Goal: Task Accomplishment & Management: Manage account settings

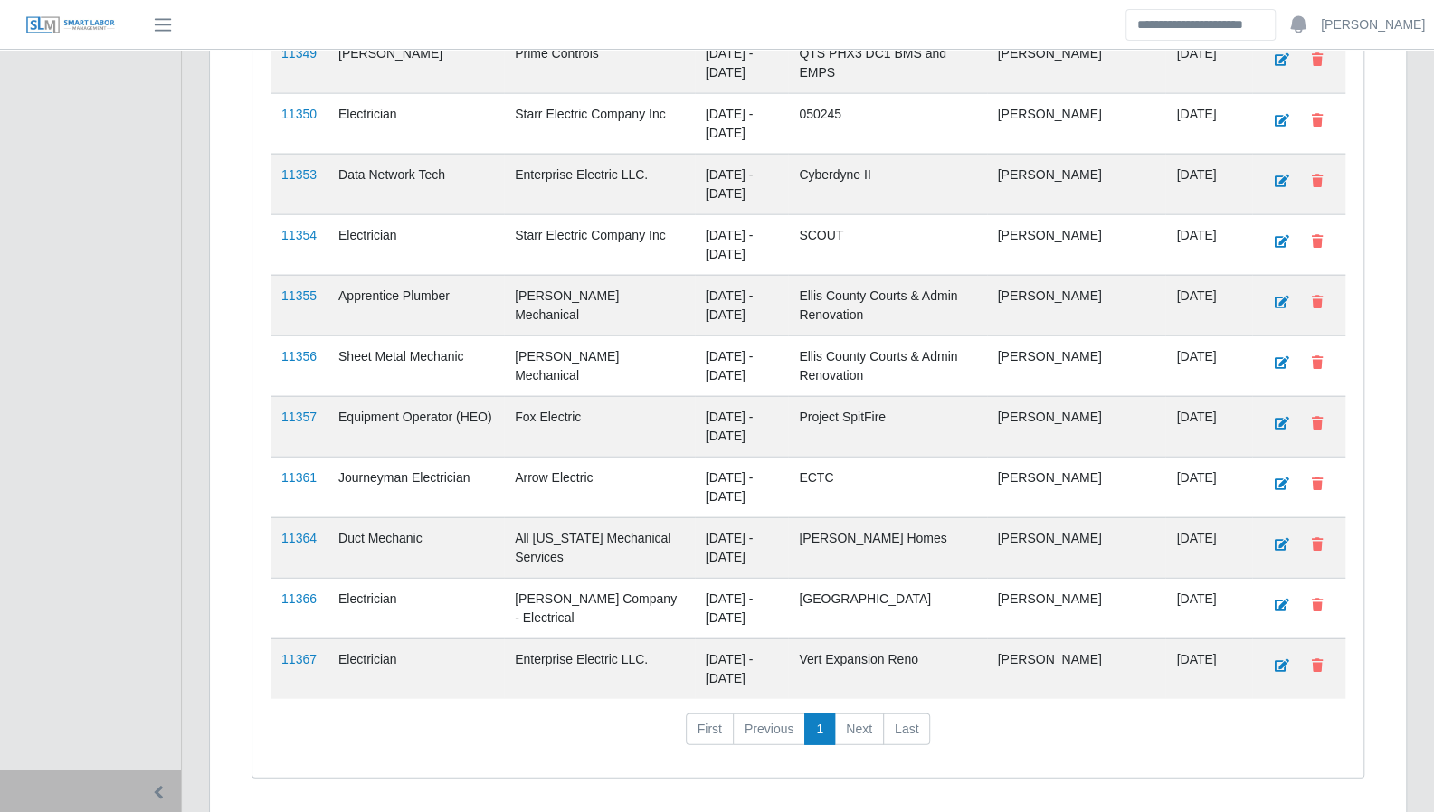
scroll to position [2552, 0]
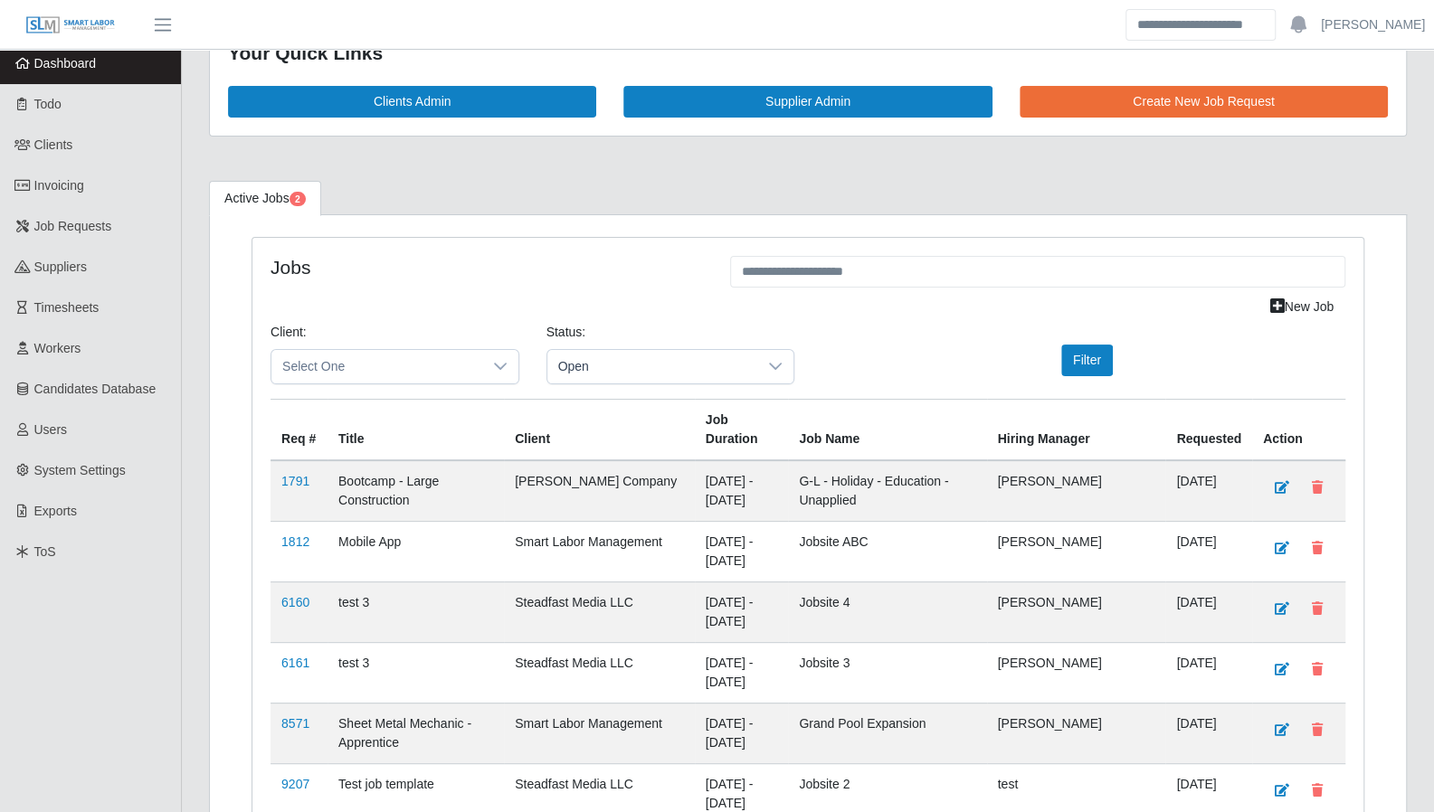
scroll to position [58, 0]
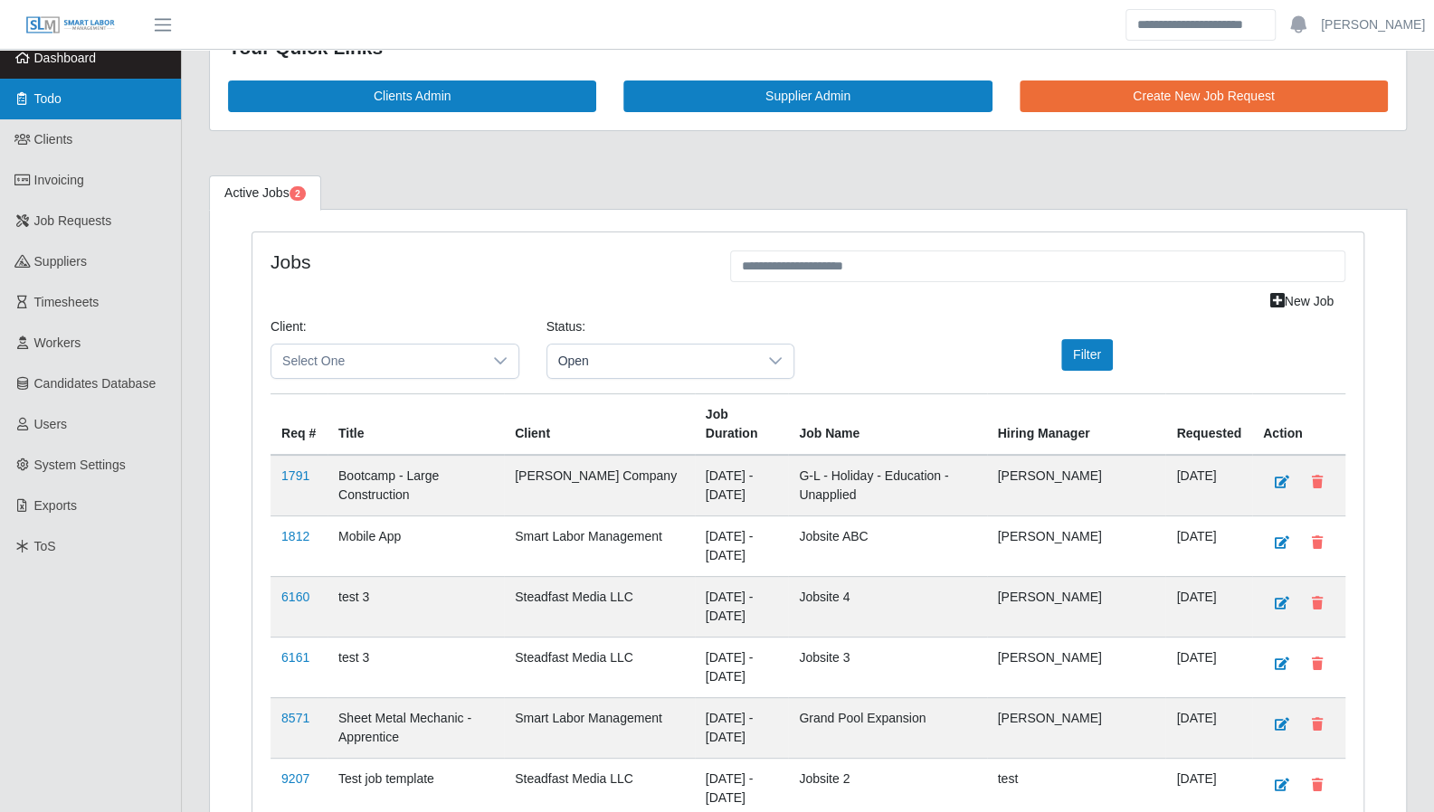
click at [52, 109] on link "Todo" at bounding box center [90, 99] width 181 height 41
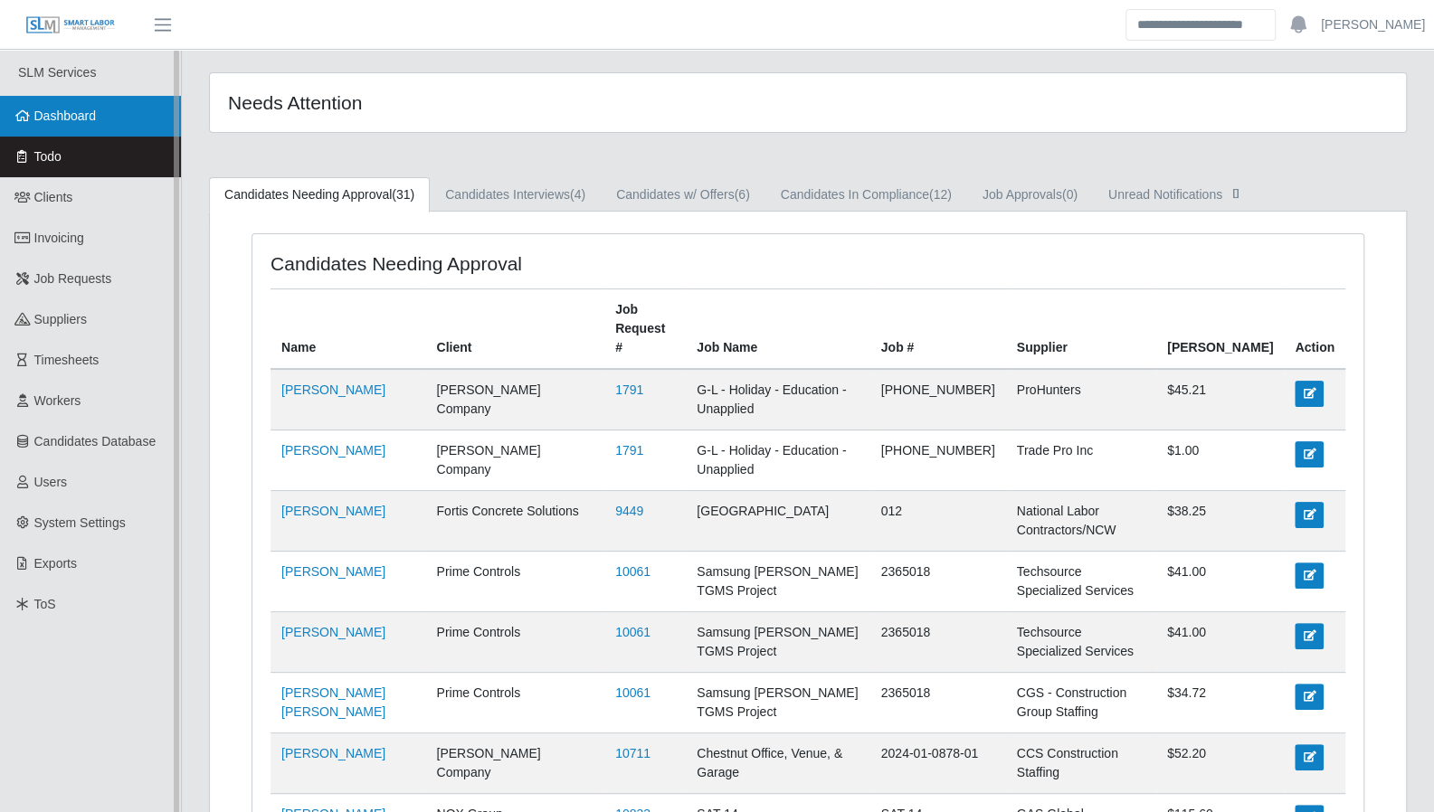
click at [38, 118] on span "Dashboard" at bounding box center [65, 116] width 62 height 14
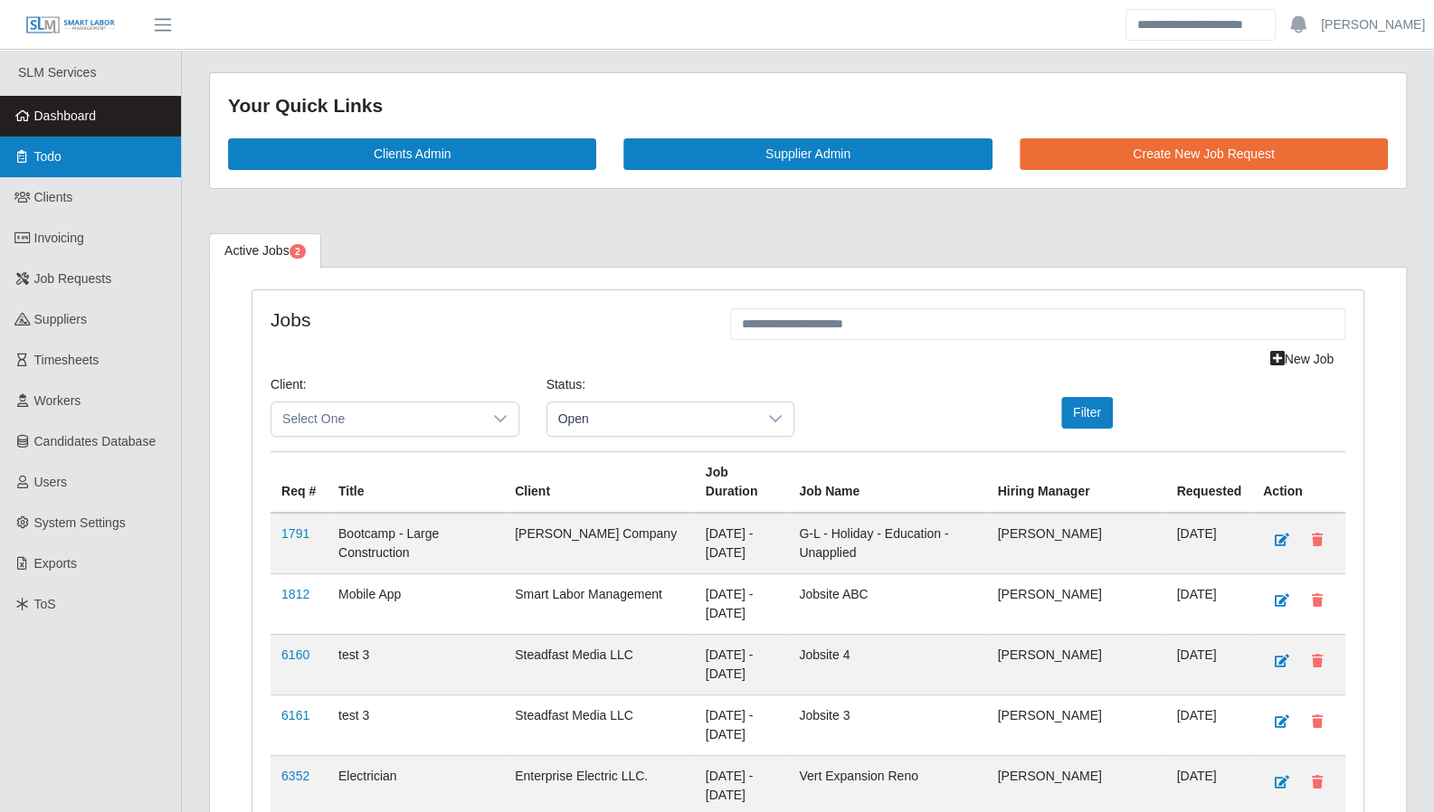
click at [51, 171] on link "Todo" at bounding box center [90, 157] width 181 height 41
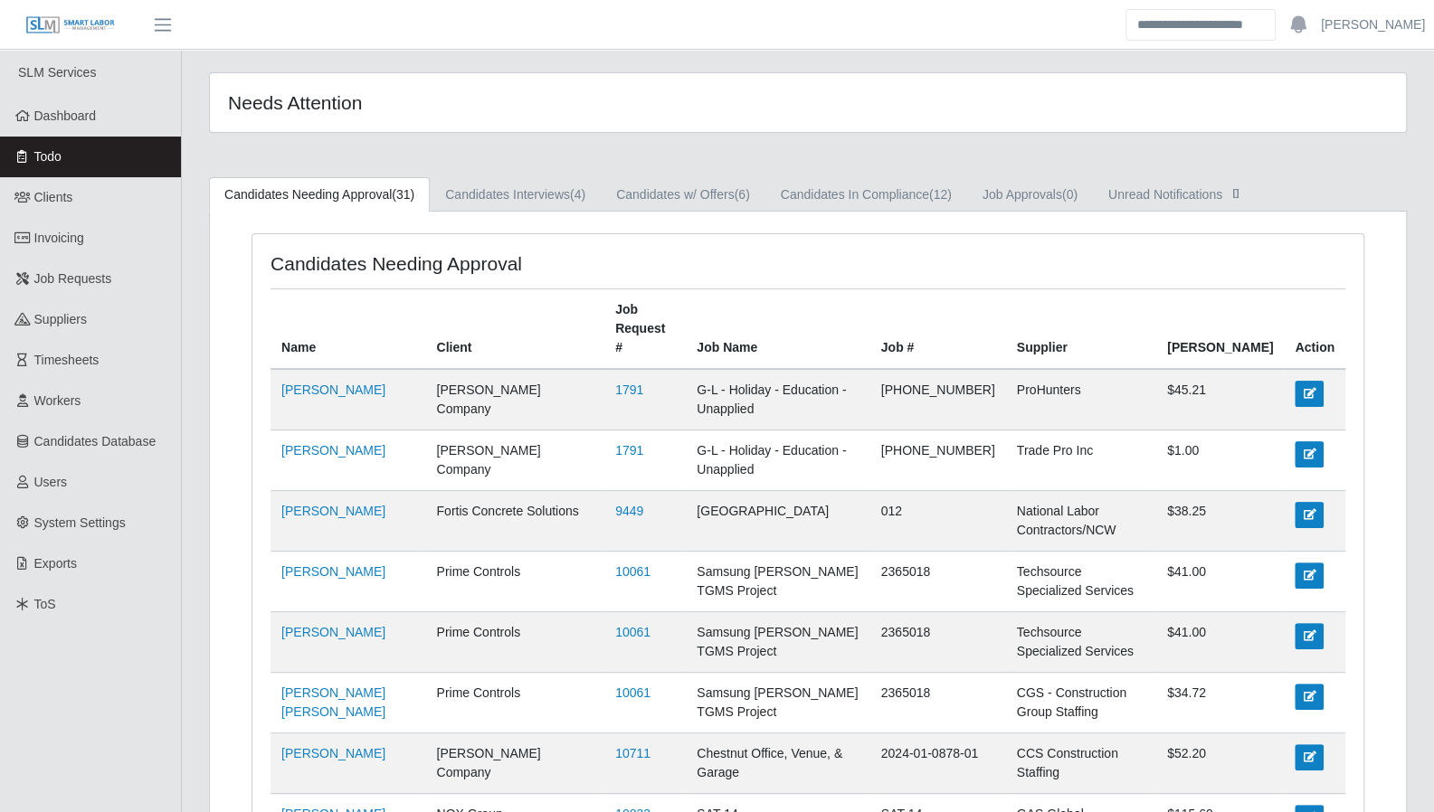
click at [905, 200] on link "Candidates In Compliance (12)" at bounding box center [866, 194] width 202 height 35
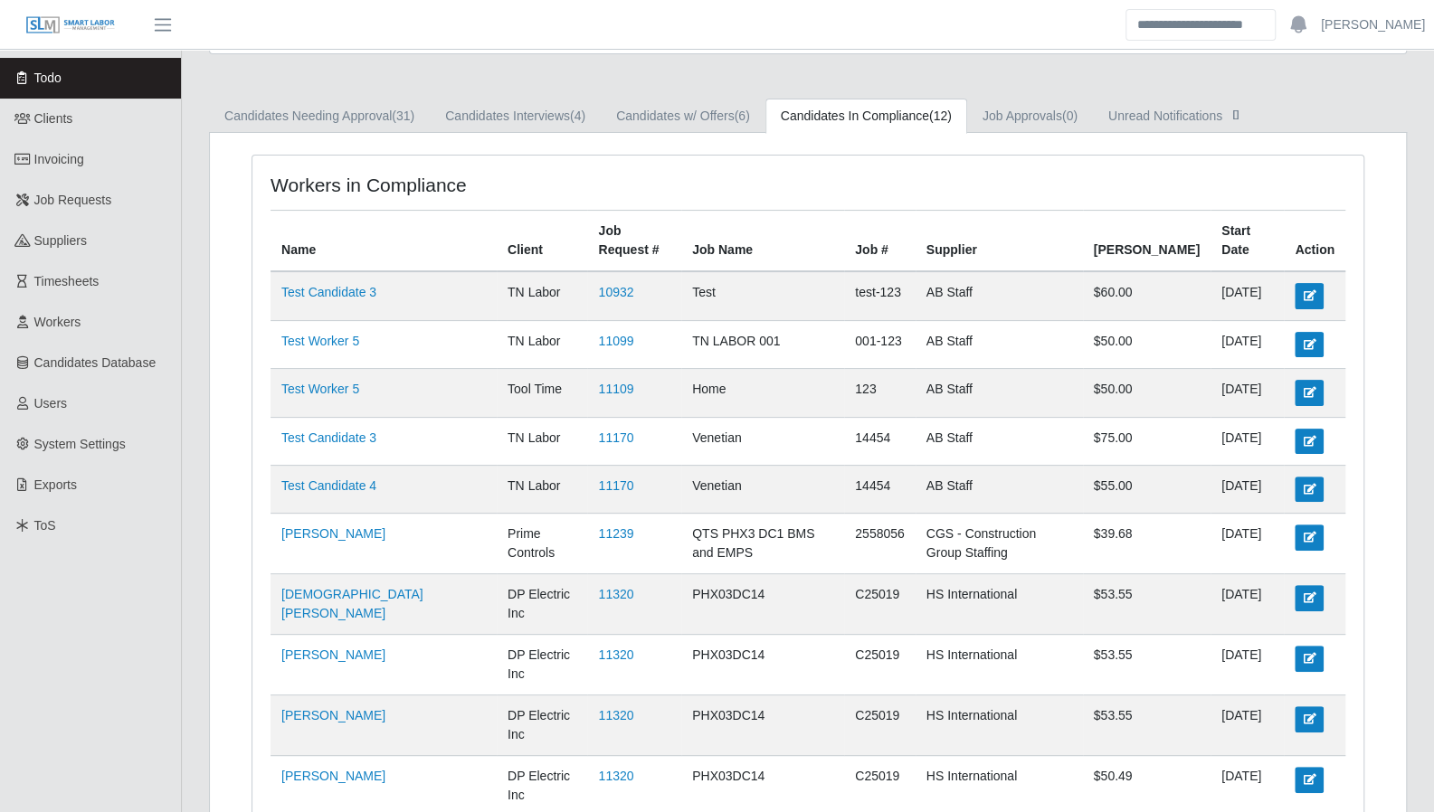
scroll to position [75, 0]
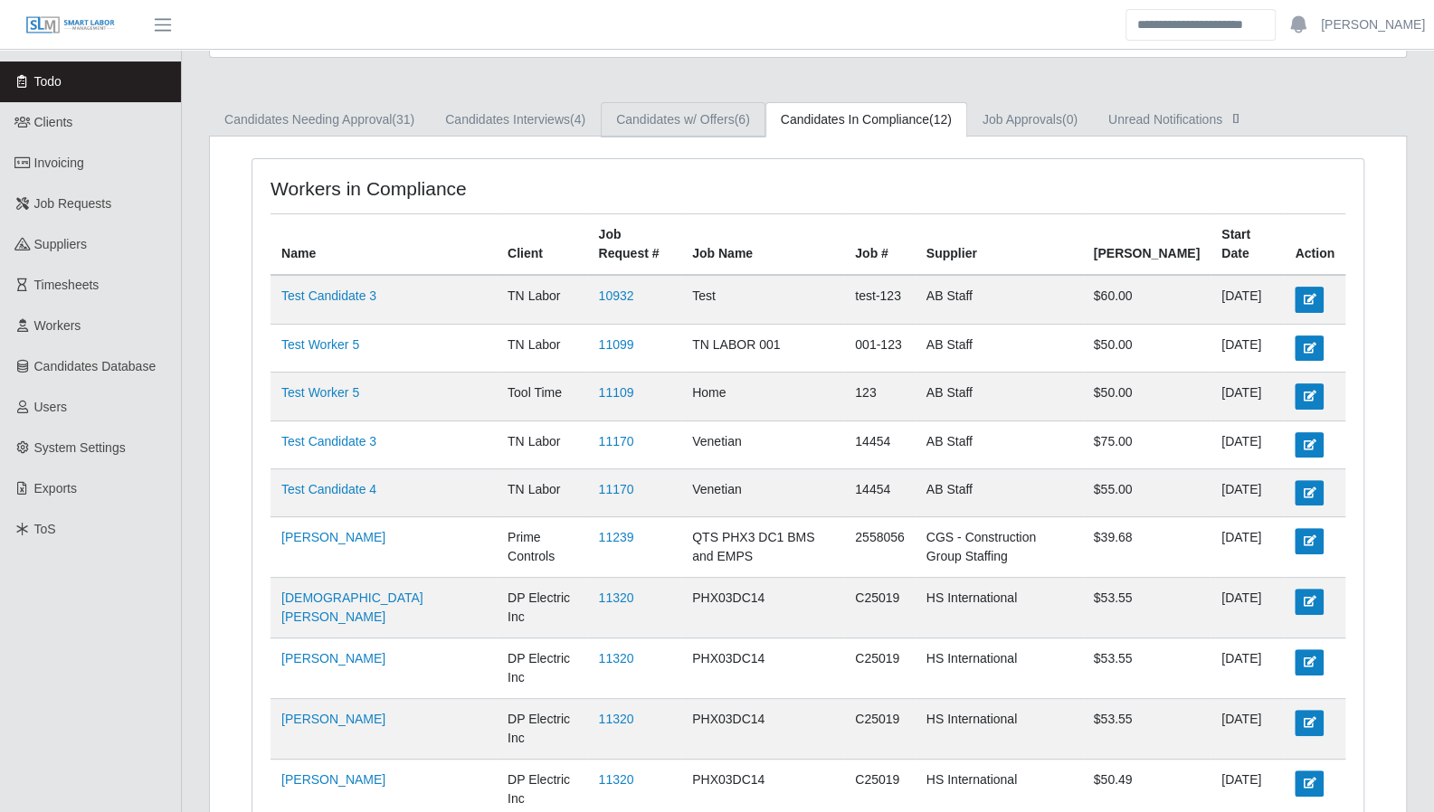
click at [691, 122] on link "Candidates w/ Offers (6)" at bounding box center [683, 119] width 165 height 35
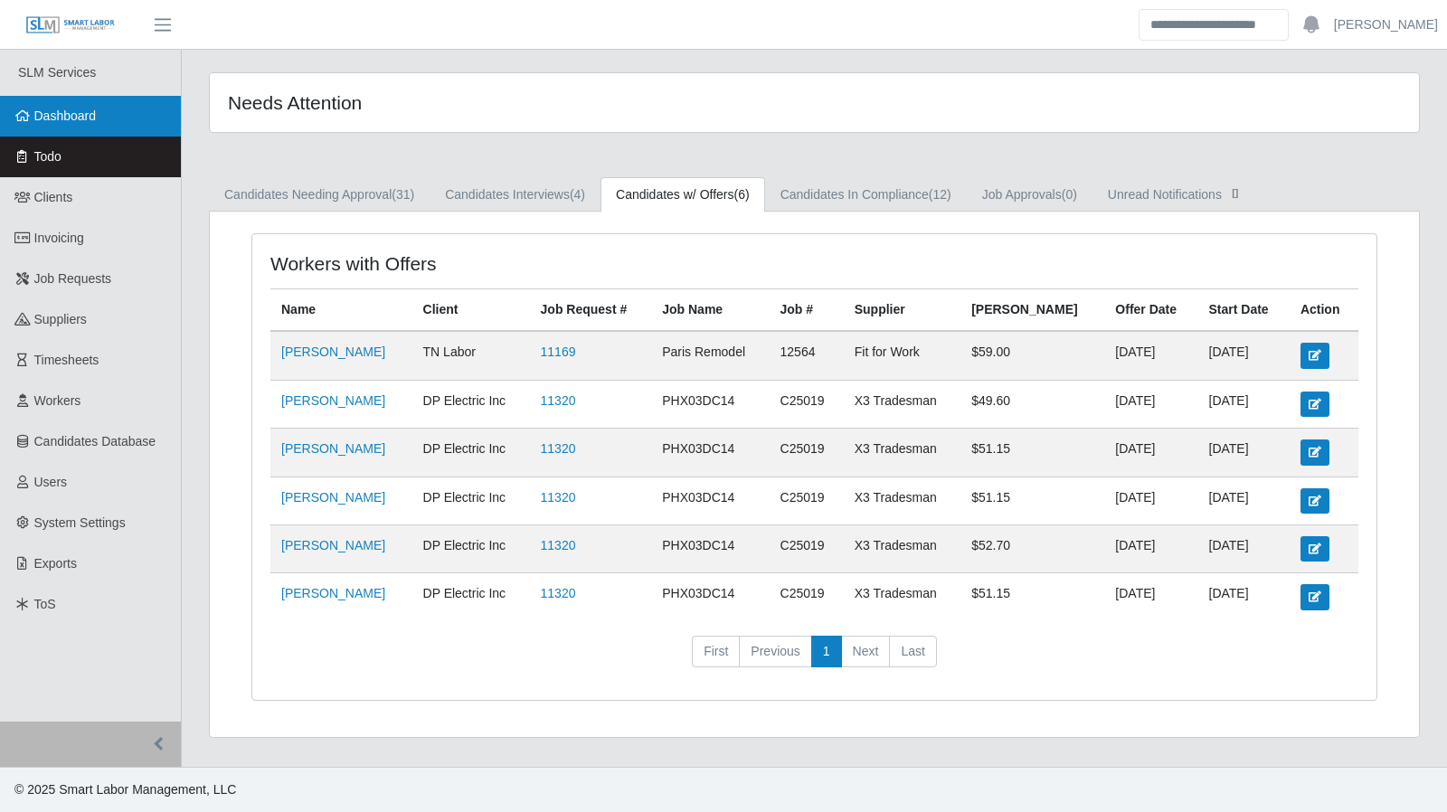
click at [45, 104] on link "Dashboard" at bounding box center [90, 116] width 181 height 41
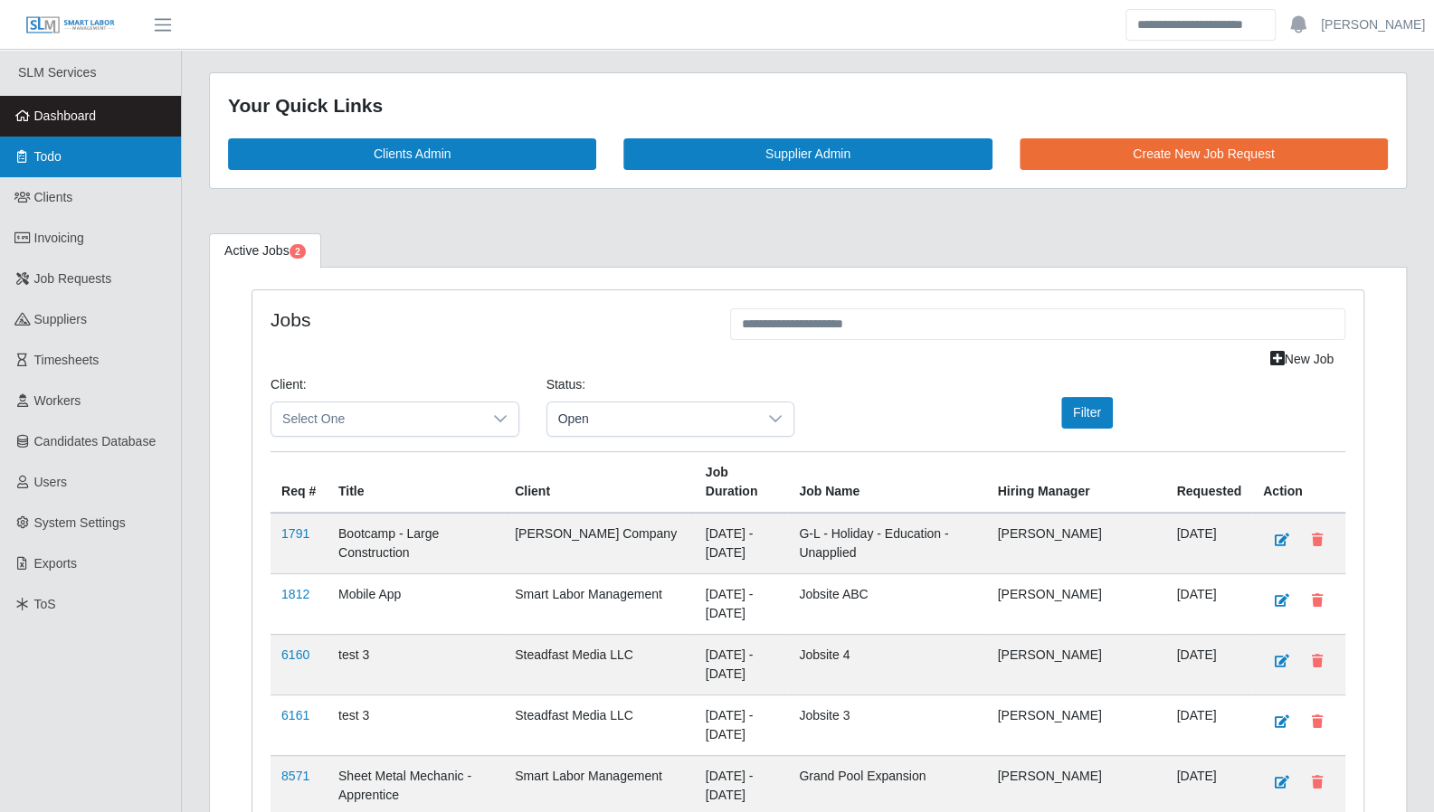
drag, startPoint x: 76, startPoint y: 160, endPoint x: 116, endPoint y: 160, distance: 39.8
click at [76, 160] on link "Todo" at bounding box center [90, 157] width 181 height 41
click at [93, 149] on link "Todo" at bounding box center [90, 157] width 181 height 41
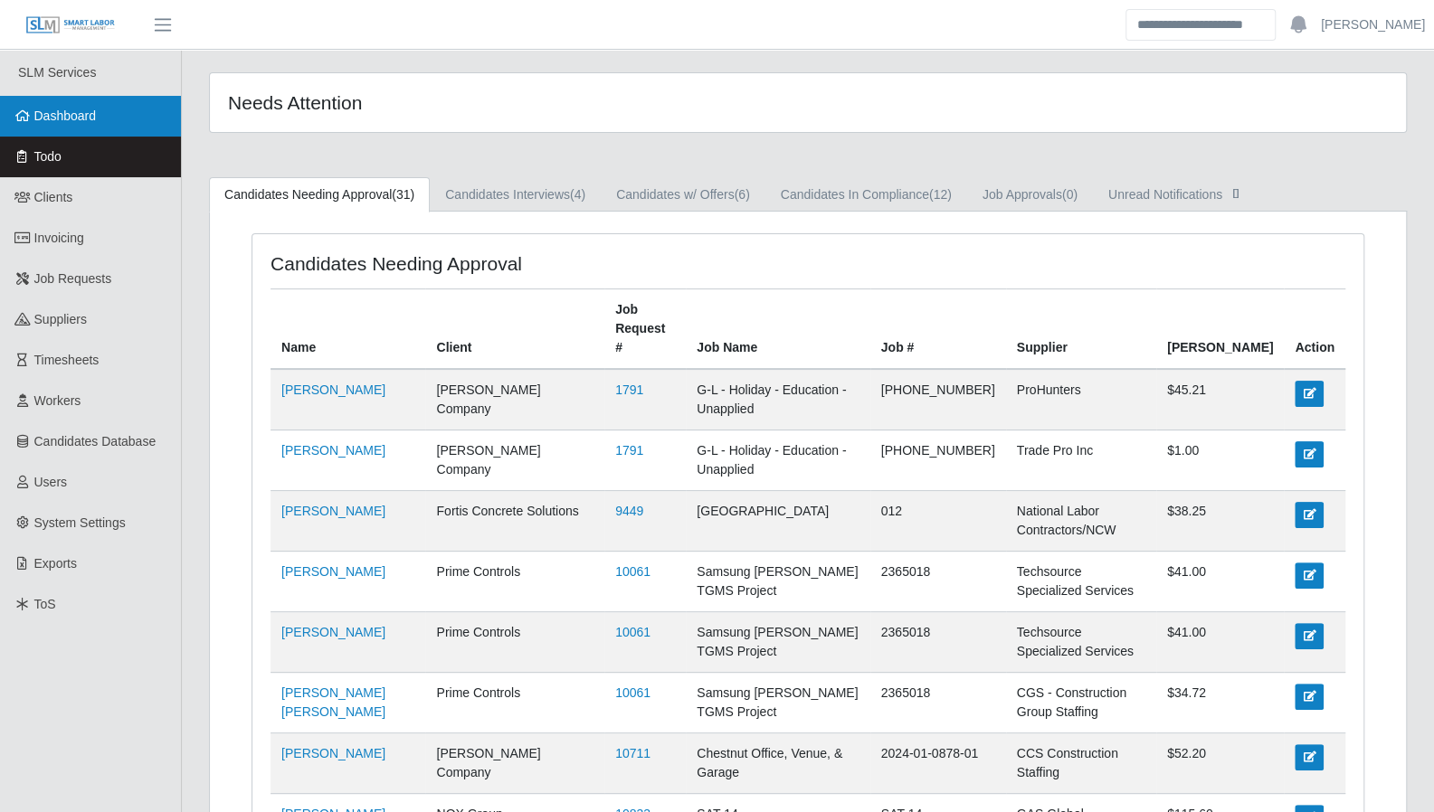
drag, startPoint x: 80, startPoint y: 121, endPoint x: 43, endPoint y: 115, distance: 36.7
click at [80, 121] on span "Dashboard" at bounding box center [65, 116] width 62 height 14
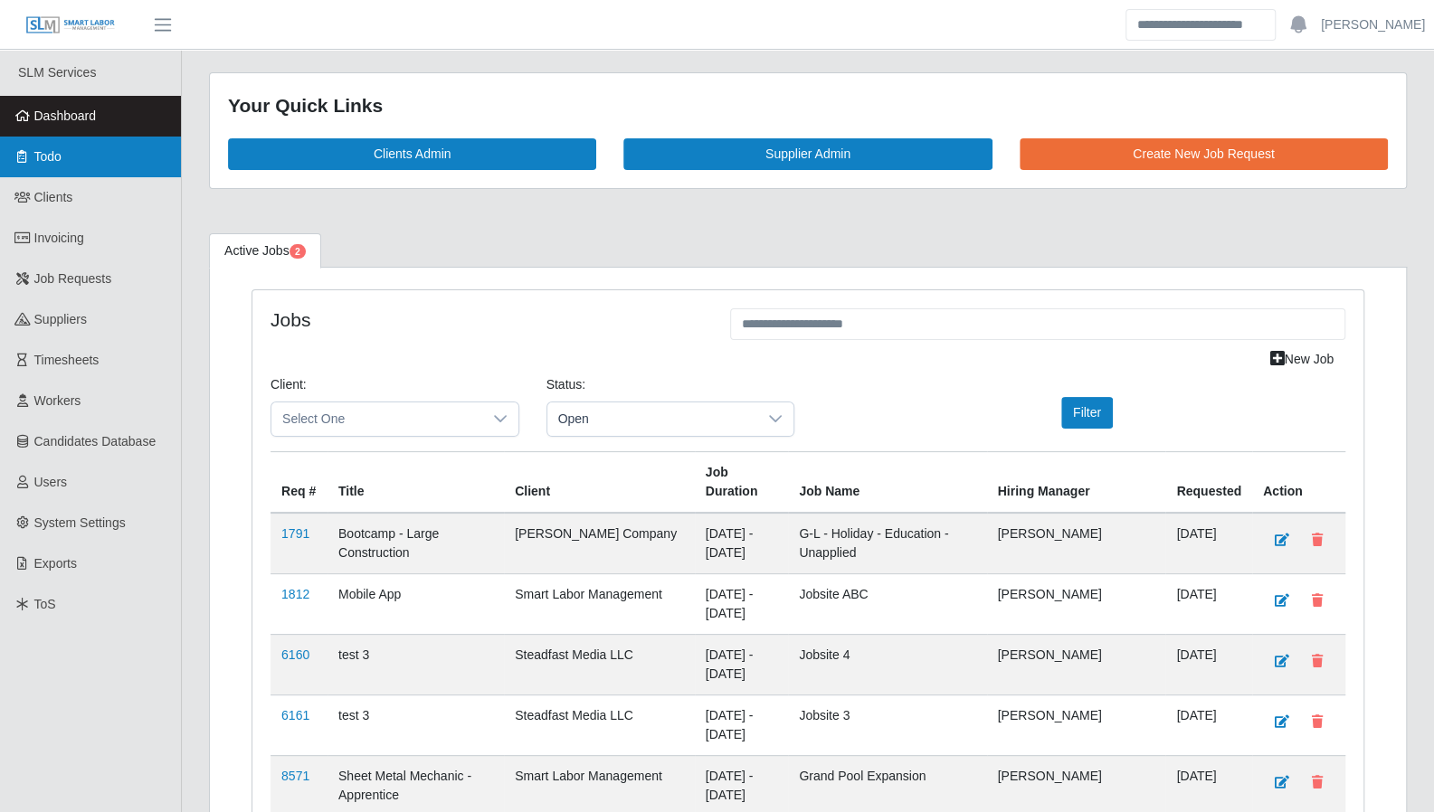
click at [81, 153] on link "Todo" at bounding box center [90, 157] width 181 height 41
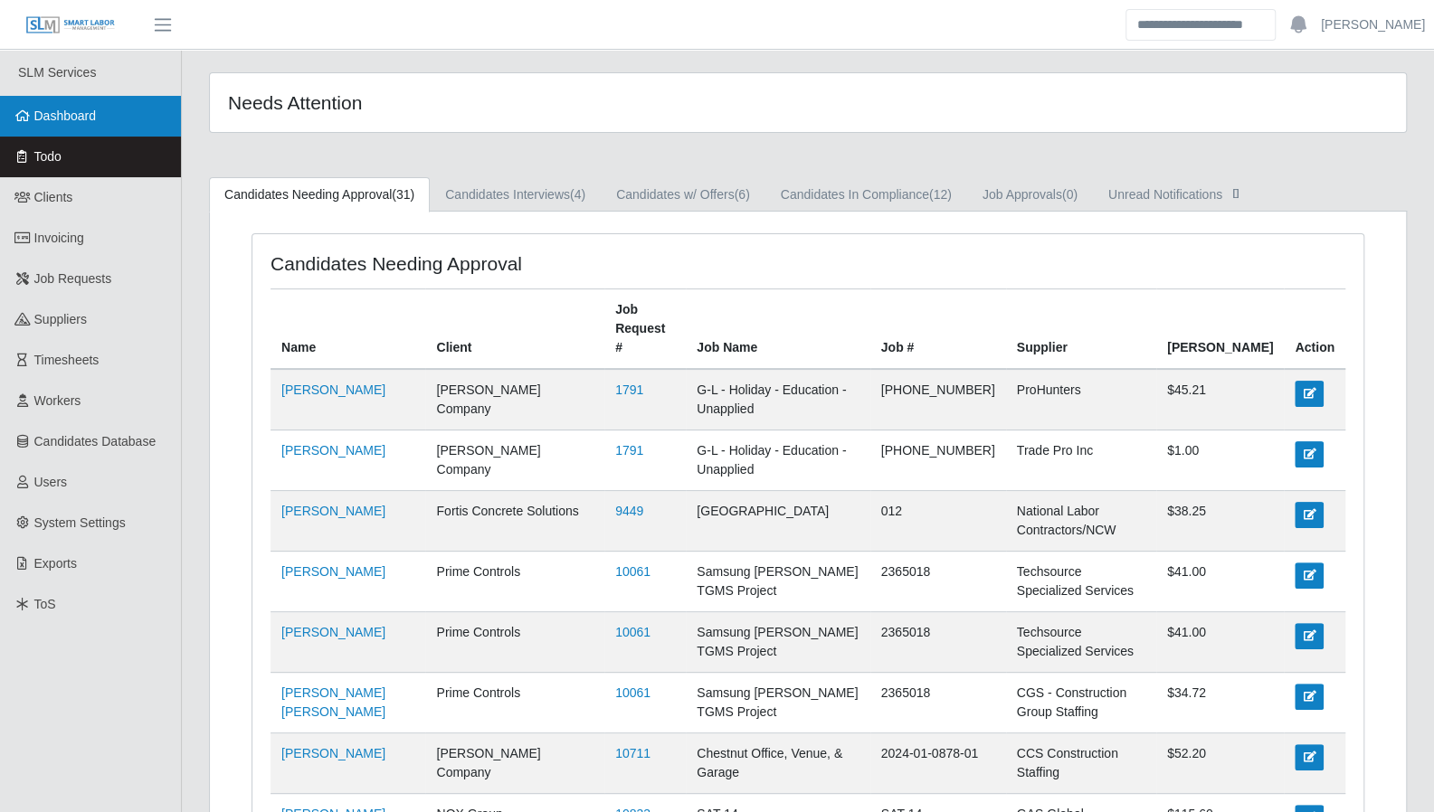
click at [65, 133] on link "Dashboard" at bounding box center [90, 116] width 181 height 41
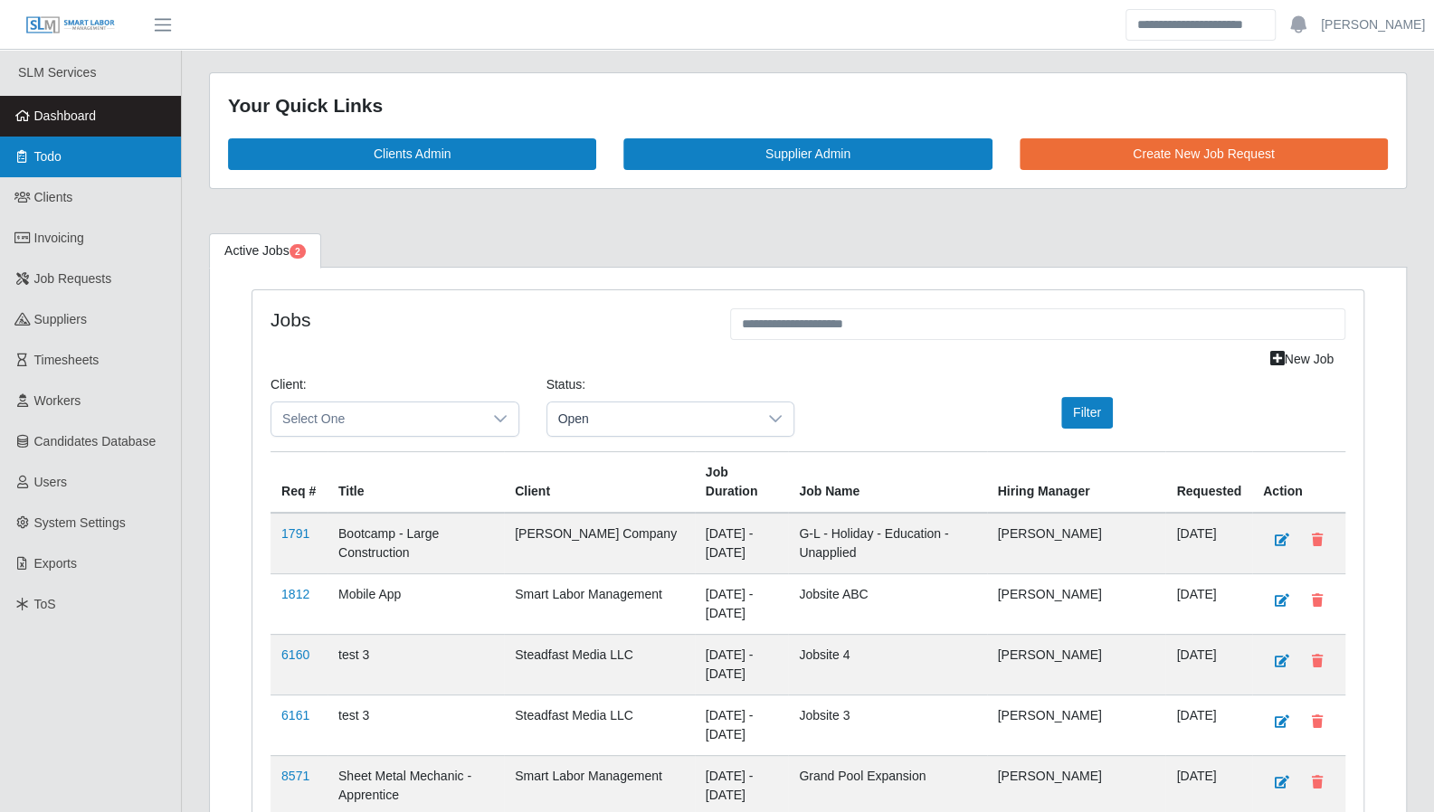
click at [36, 166] on link "Todo" at bounding box center [90, 157] width 181 height 41
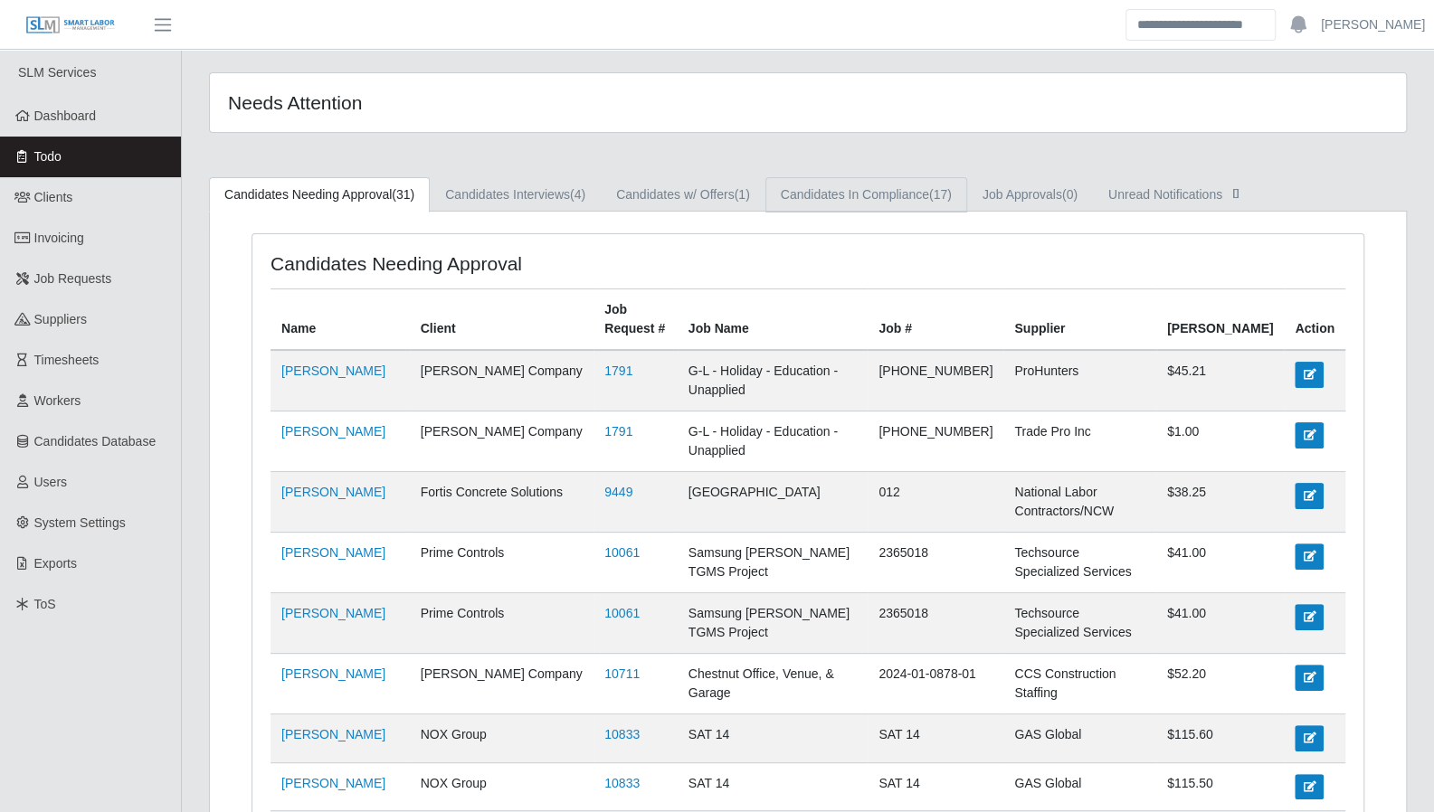
click at [896, 191] on link "Candidates In Compliance (17)" at bounding box center [866, 194] width 202 height 35
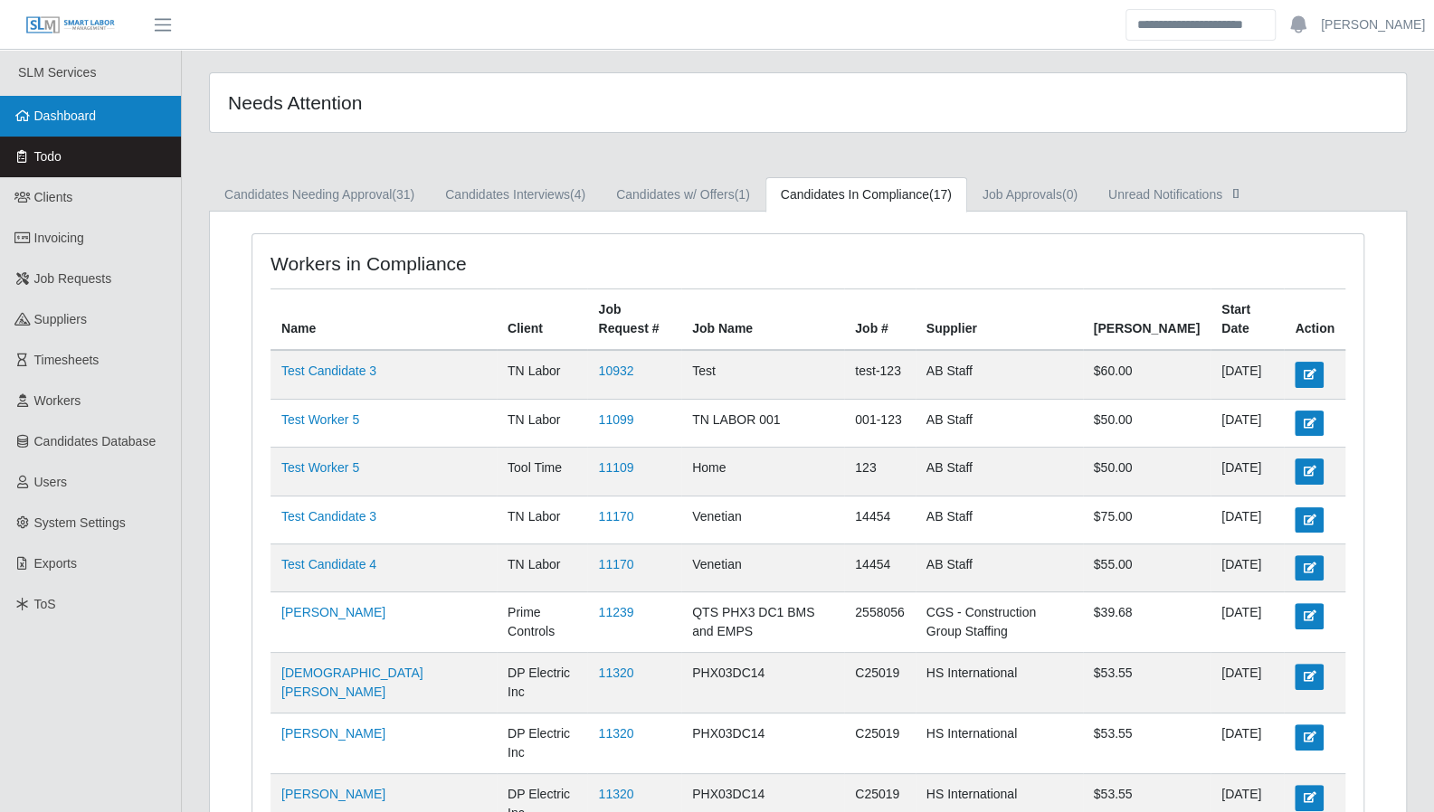
click at [92, 120] on span "Dashboard" at bounding box center [65, 116] width 62 height 14
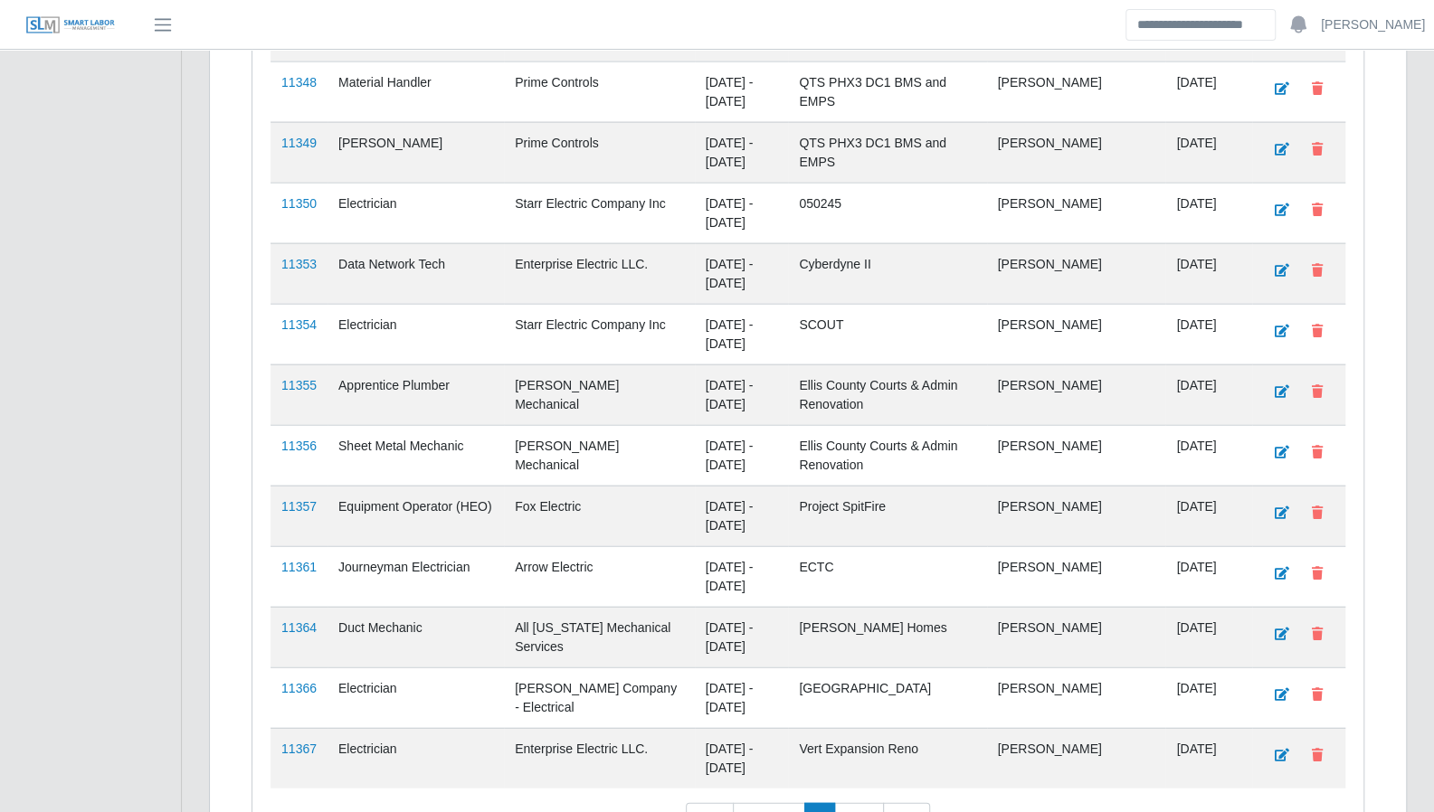
scroll to position [2552, 0]
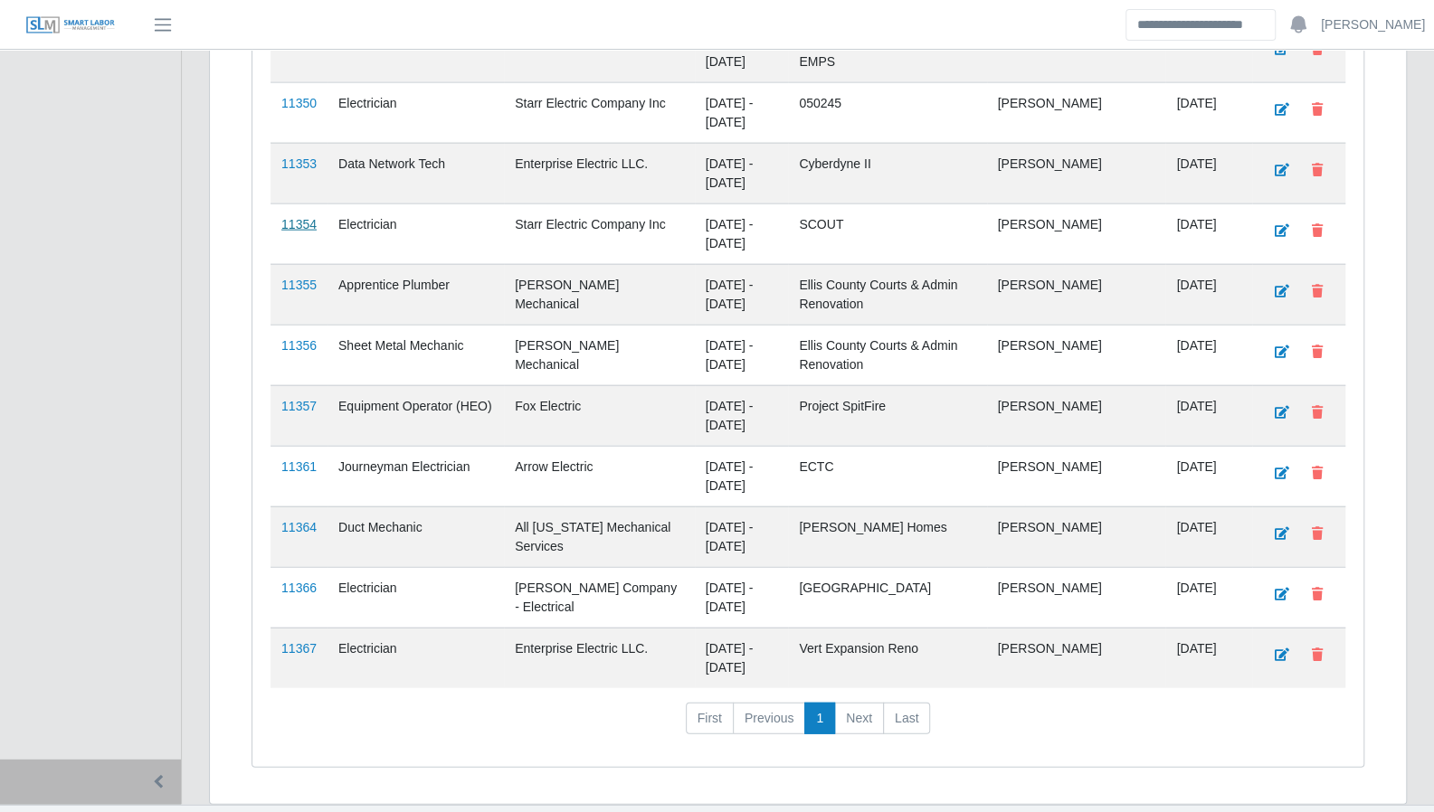
click at [300, 217] on link "11354" at bounding box center [298, 224] width 35 height 14
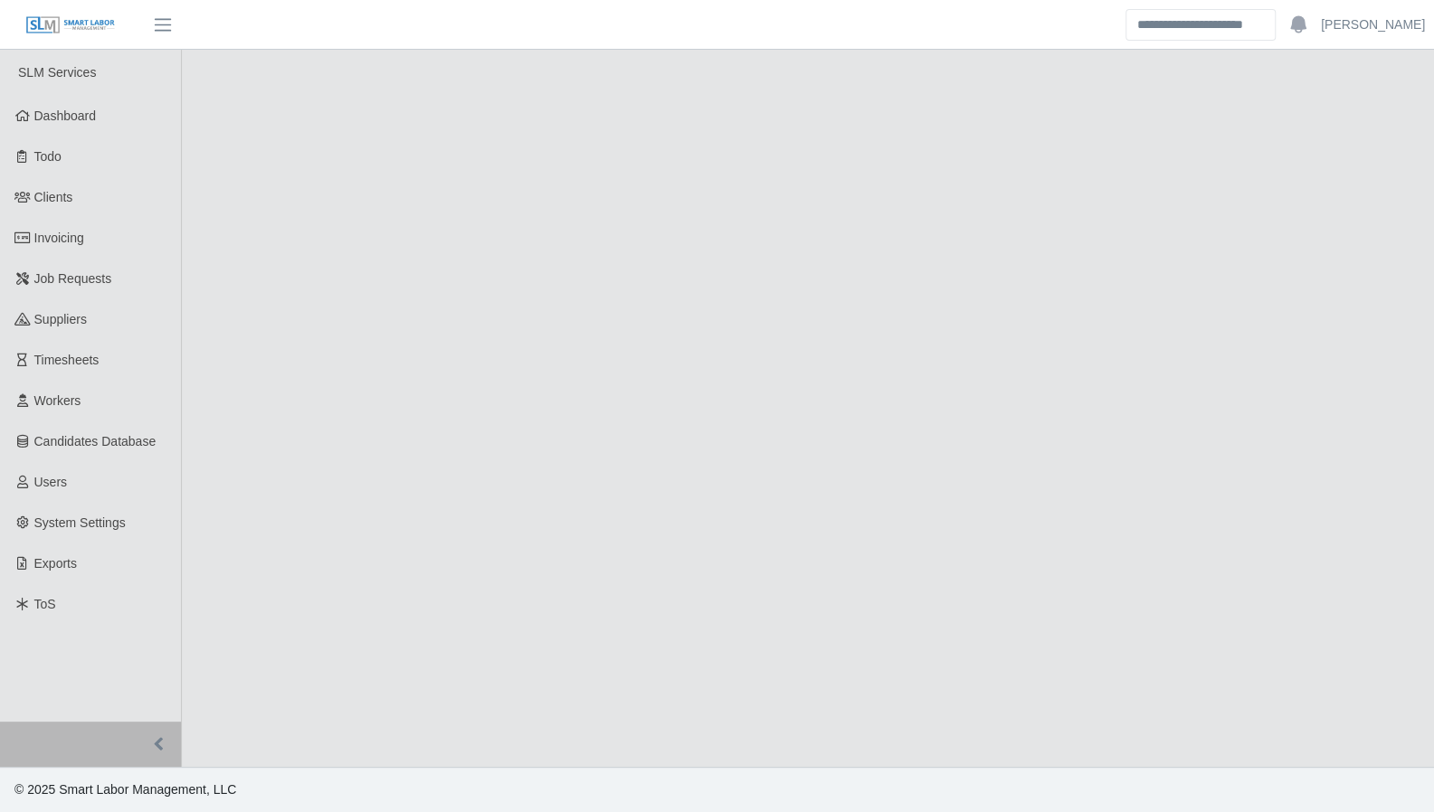
select select "****"
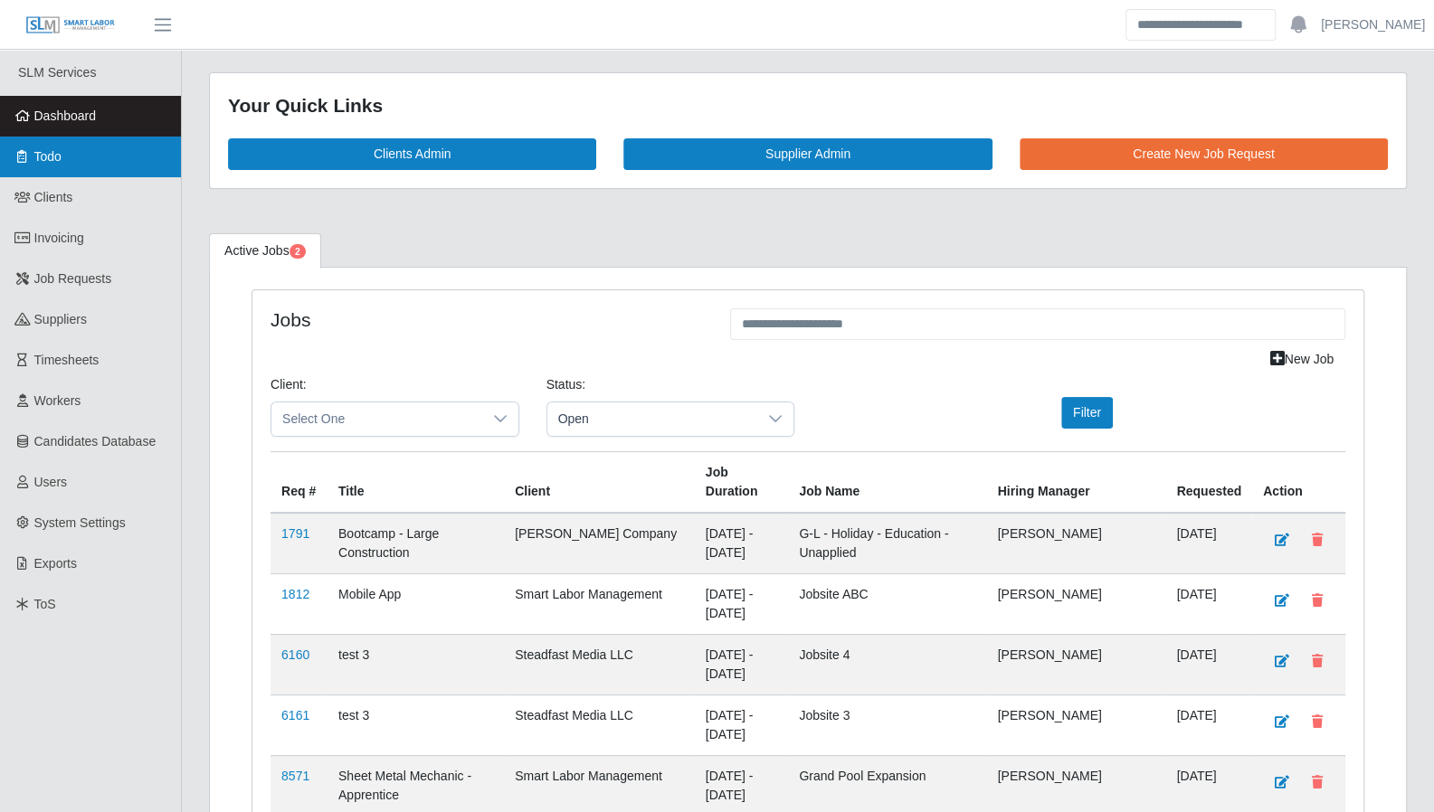
click at [86, 152] on link "Todo" at bounding box center [90, 157] width 181 height 41
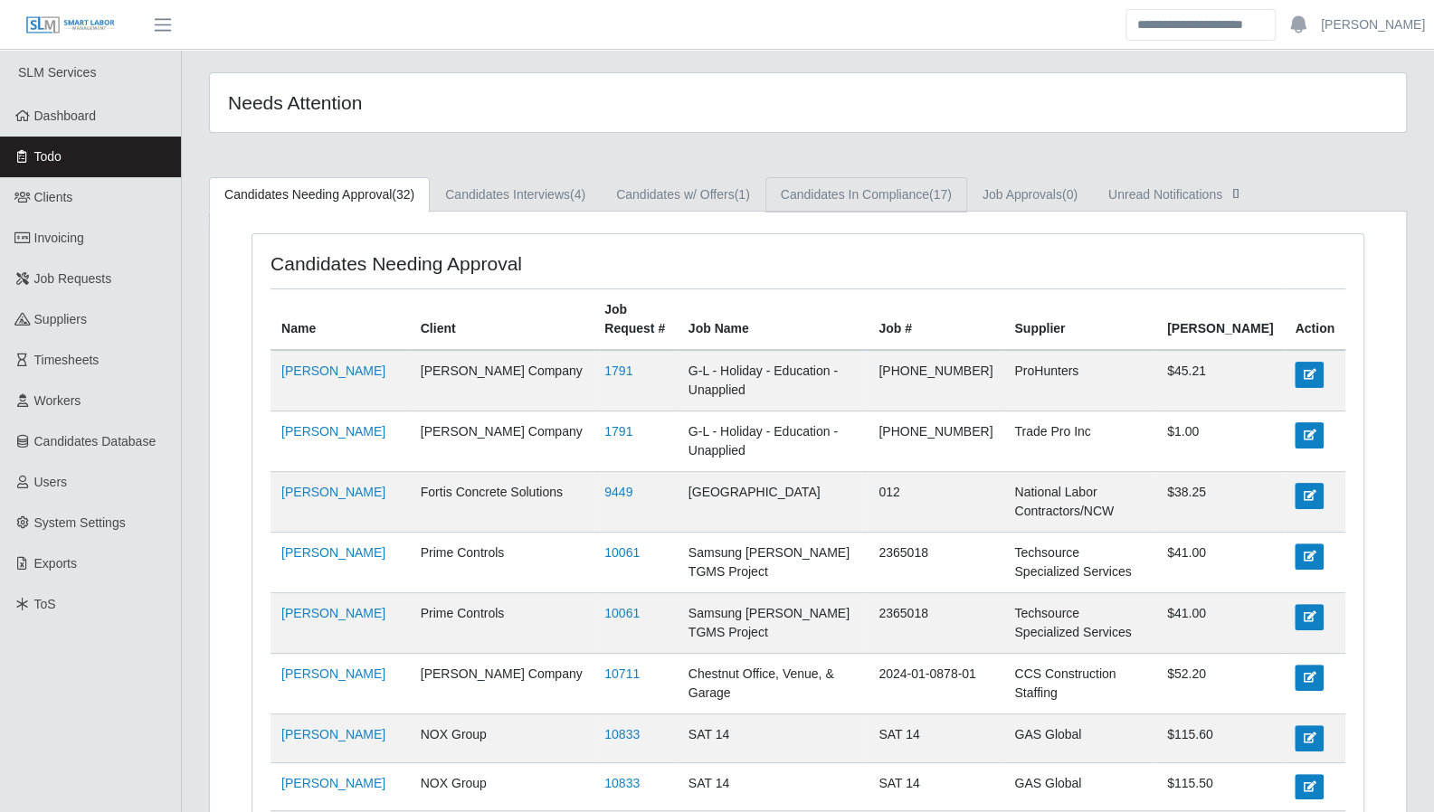
click at [908, 197] on link "Candidates In Compliance (17)" at bounding box center [866, 194] width 202 height 35
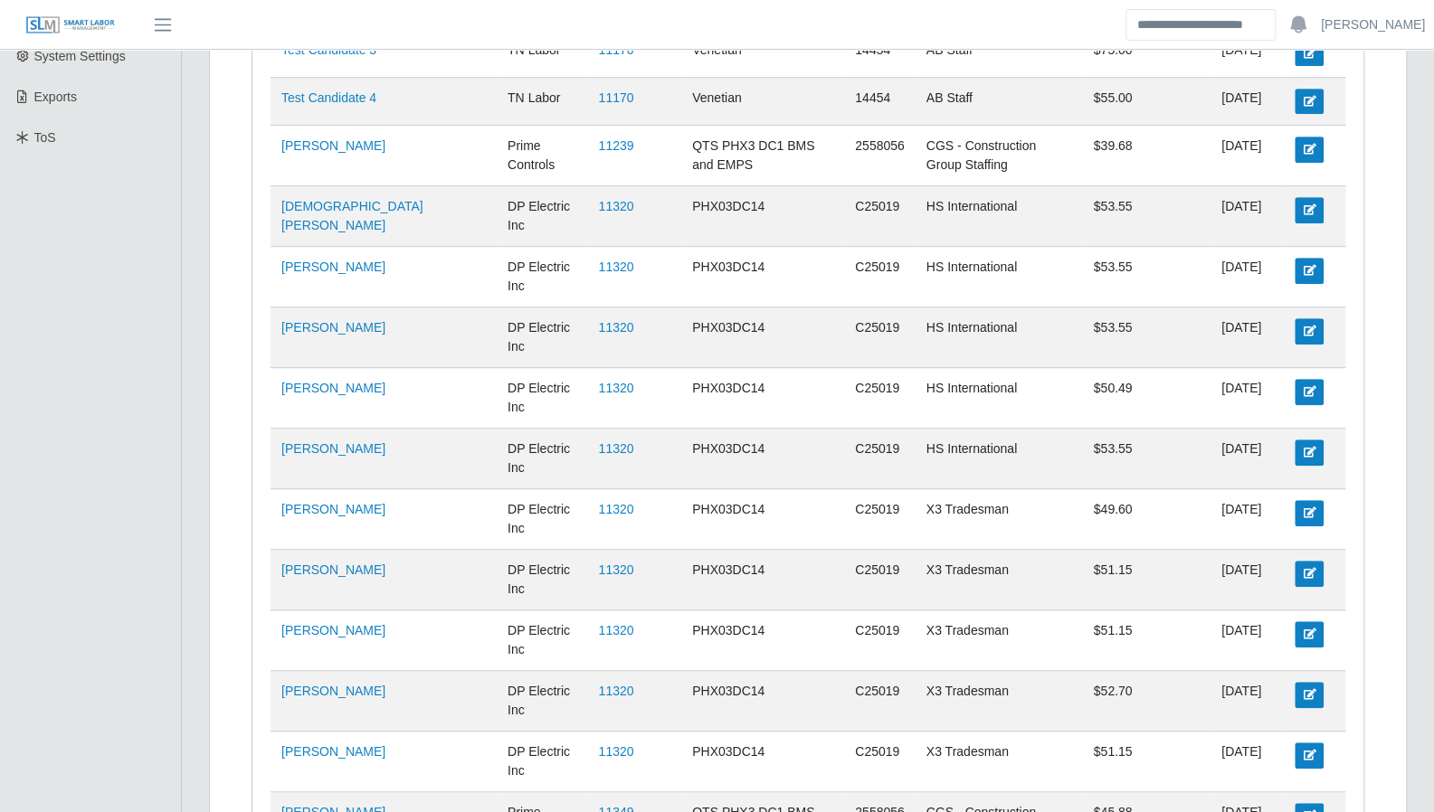
scroll to position [483, 0]
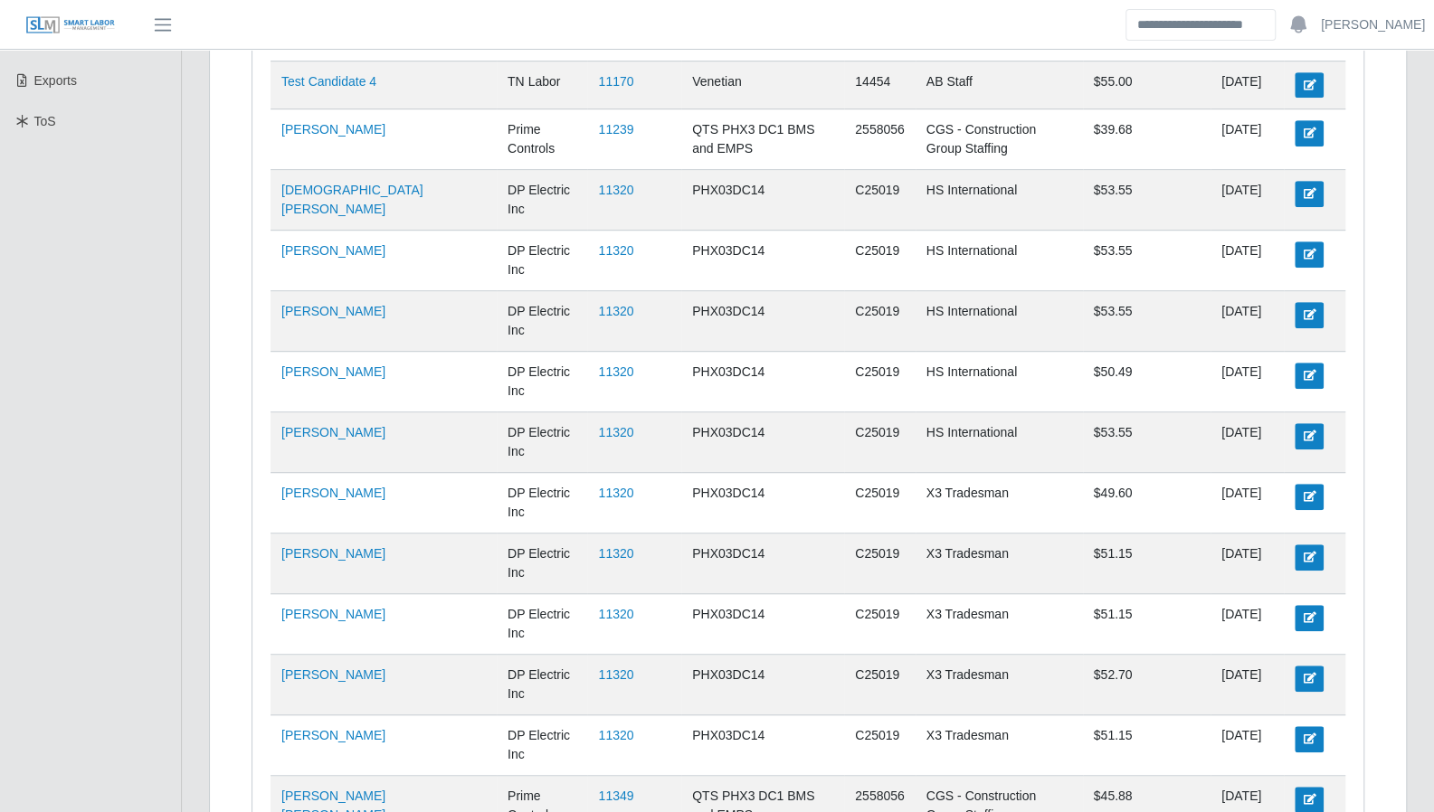
click at [1376, 446] on div "Workers in Compliance Name Client Job Request # Job Name Job # Supplier Bill Ra…" at bounding box center [808, 344] width 1140 height 1188
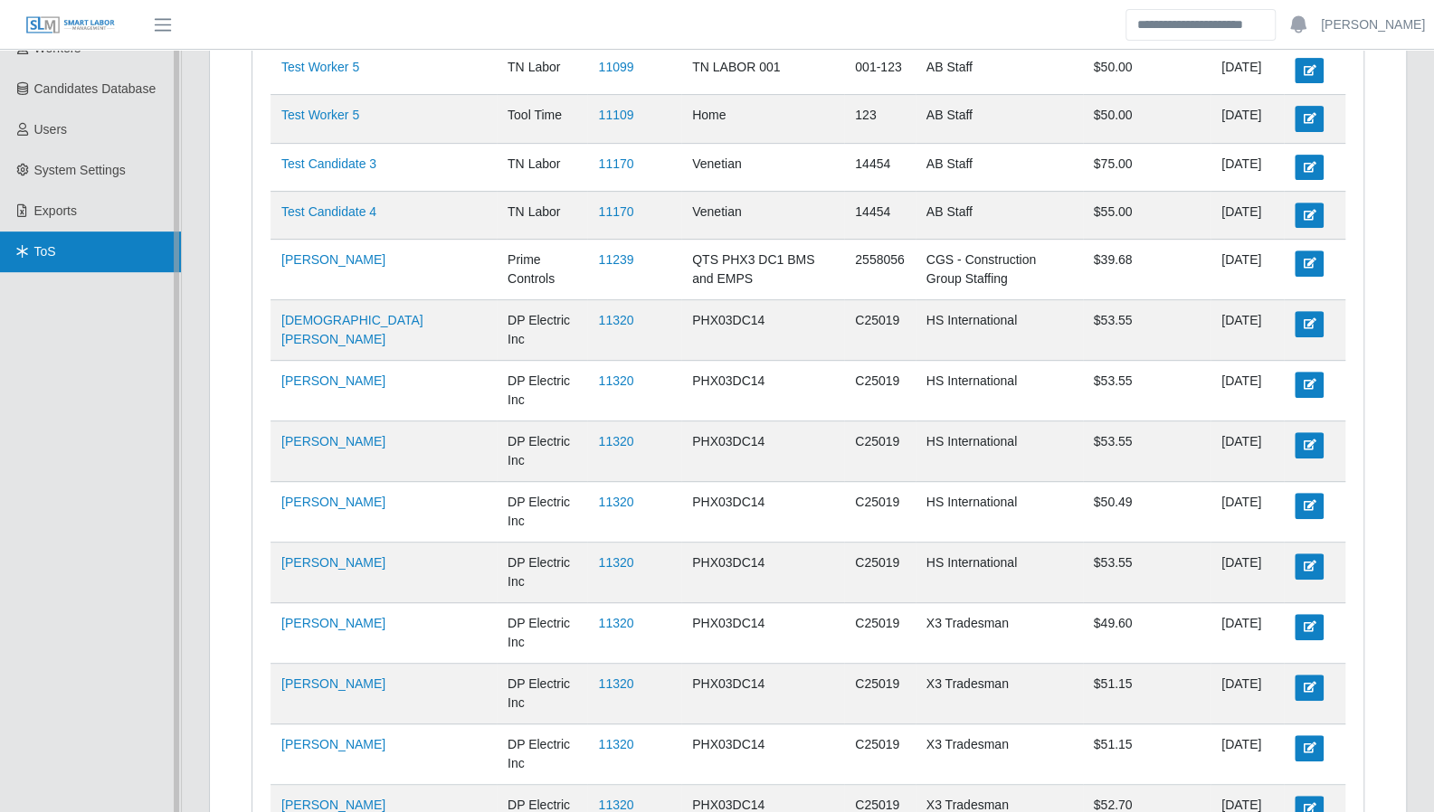
scroll to position [0, 0]
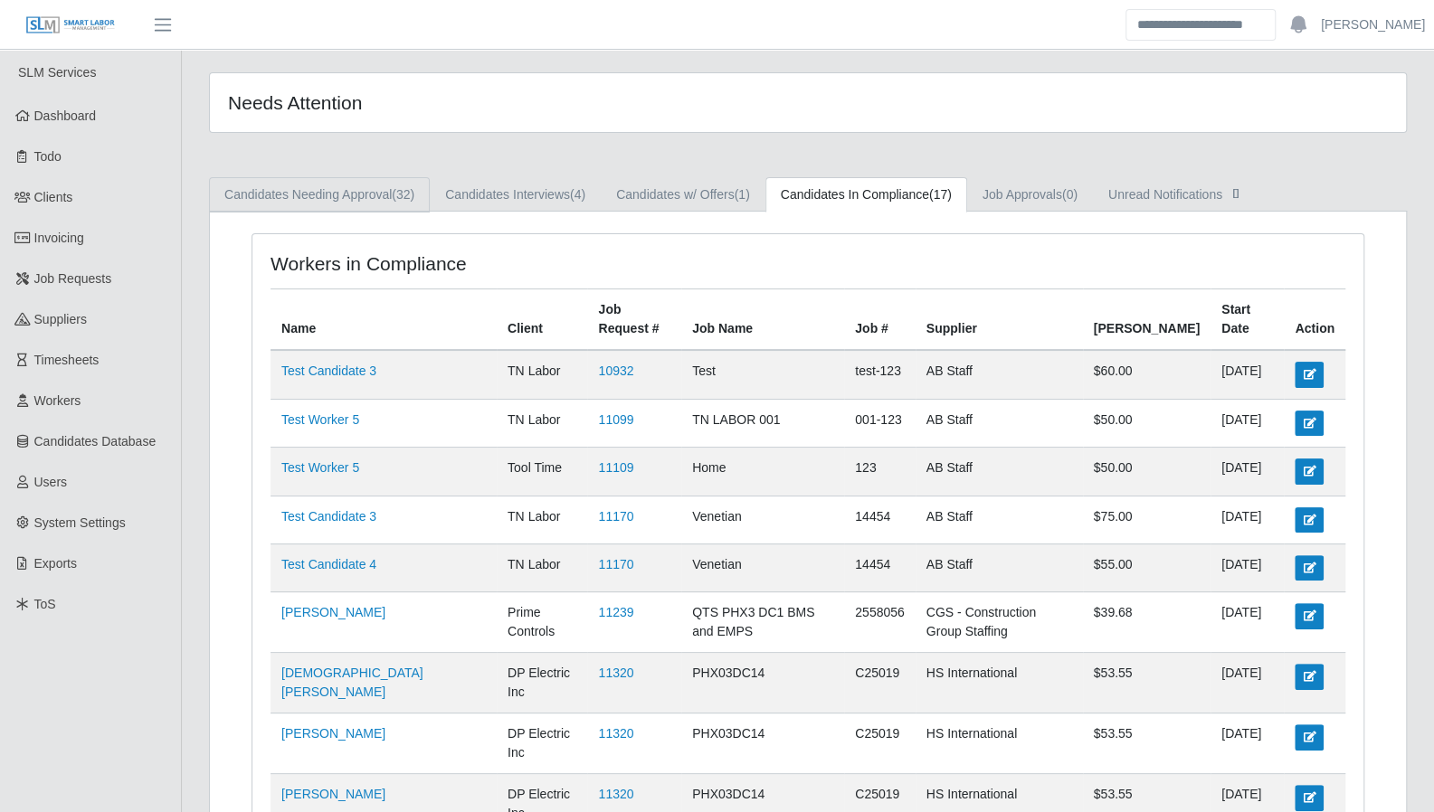
click at [379, 189] on link "Candidates Needing Approval (32)" at bounding box center [319, 194] width 221 height 35
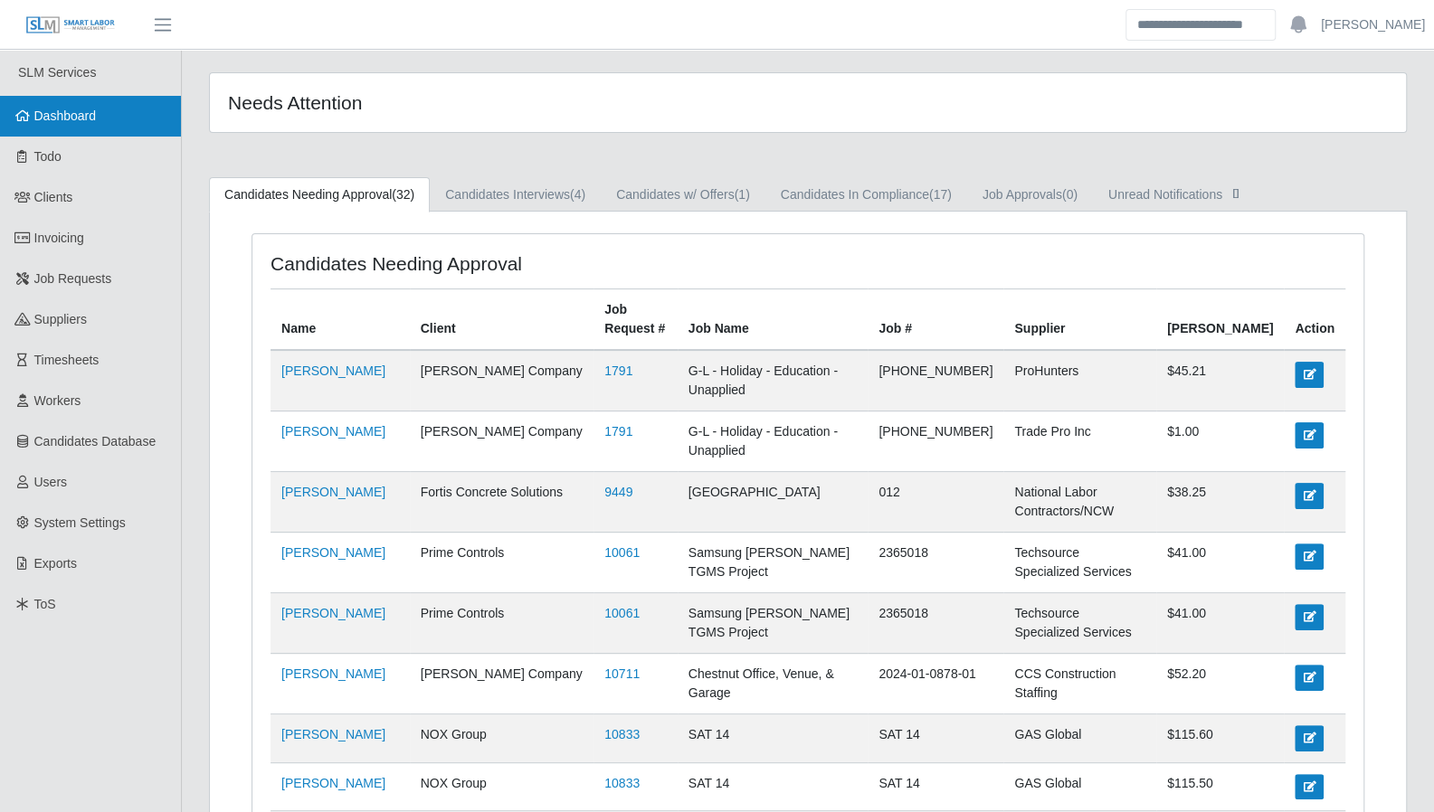
click at [90, 135] on link "Dashboard" at bounding box center [90, 116] width 181 height 41
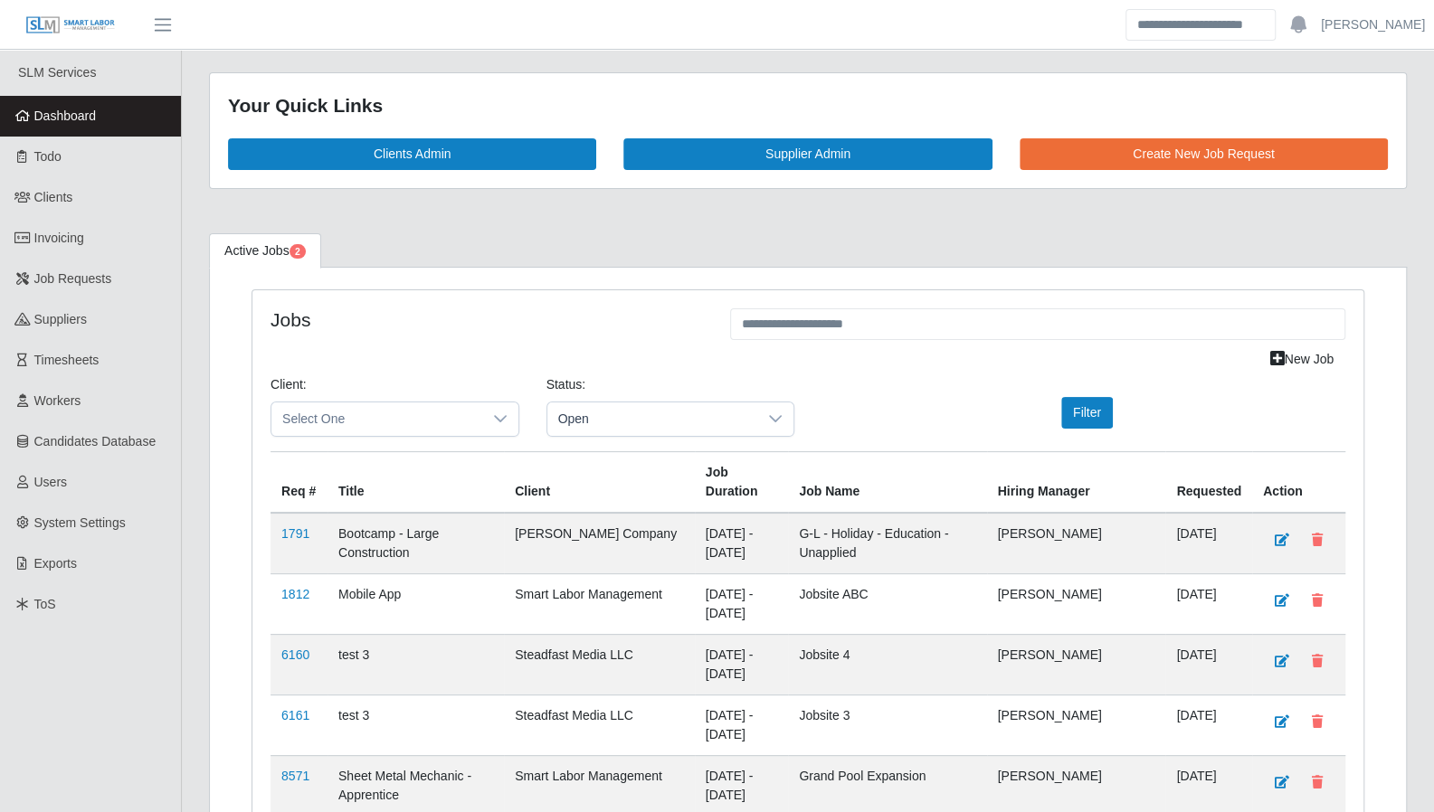
click at [106, 126] on link "Dashboard" at bounding box center [90, 116] width 181 height 41
drag, startPoint x: 89, startPoint y: 162, endPoint x: 18, endPoint y: 165, distance: 70.6
click at [89, 162] on link "Todo" at bounding box center [90, 157] width 181 height 41
